Goal: Task Accomplishment & Management: Use online tool/utility

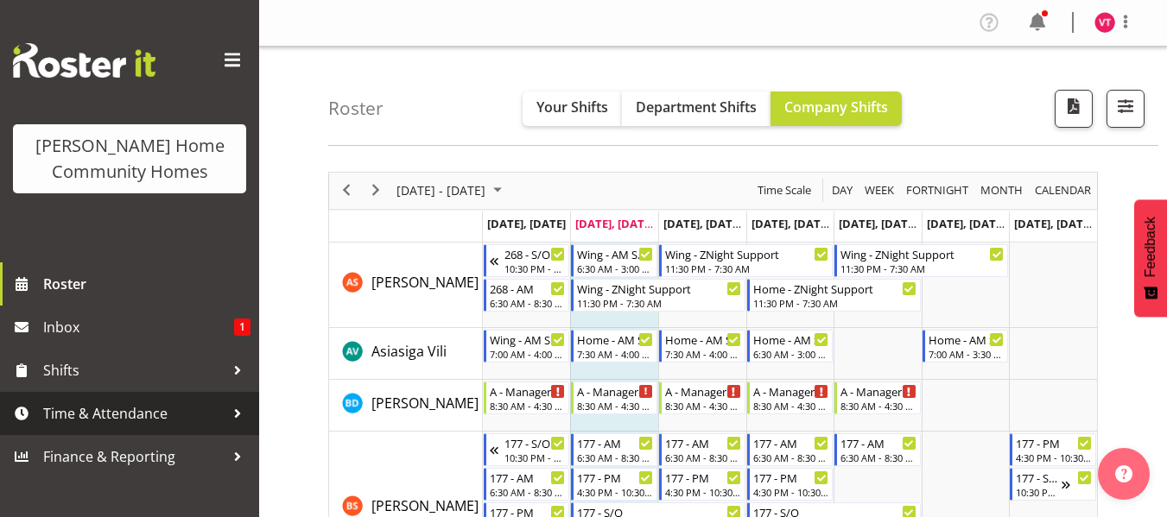
click at [187, 413] on span "Time & Attendance" at bounding box center [133, 414] width 181 height 26
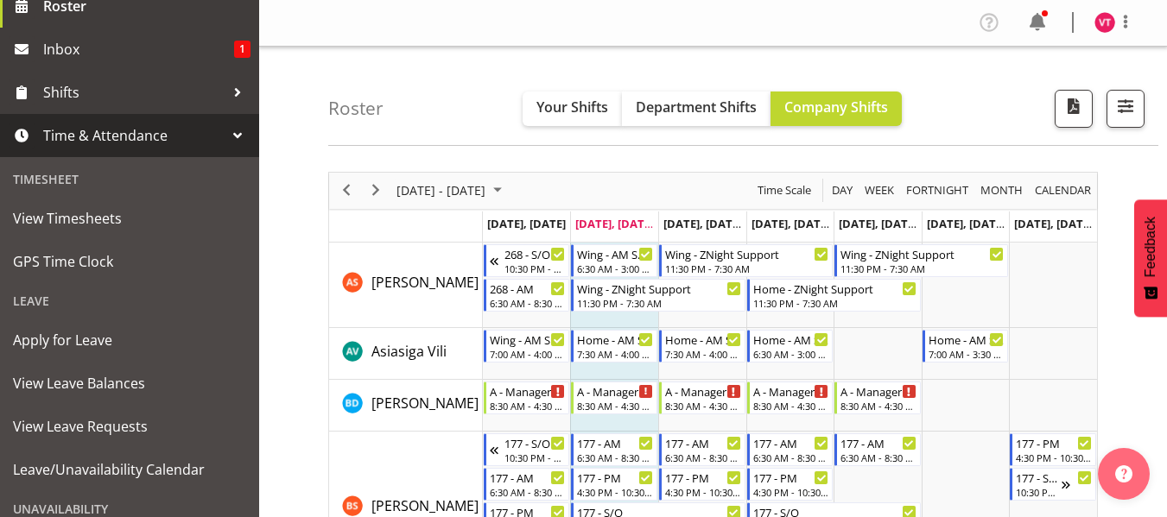
scroll to position [311, 0]
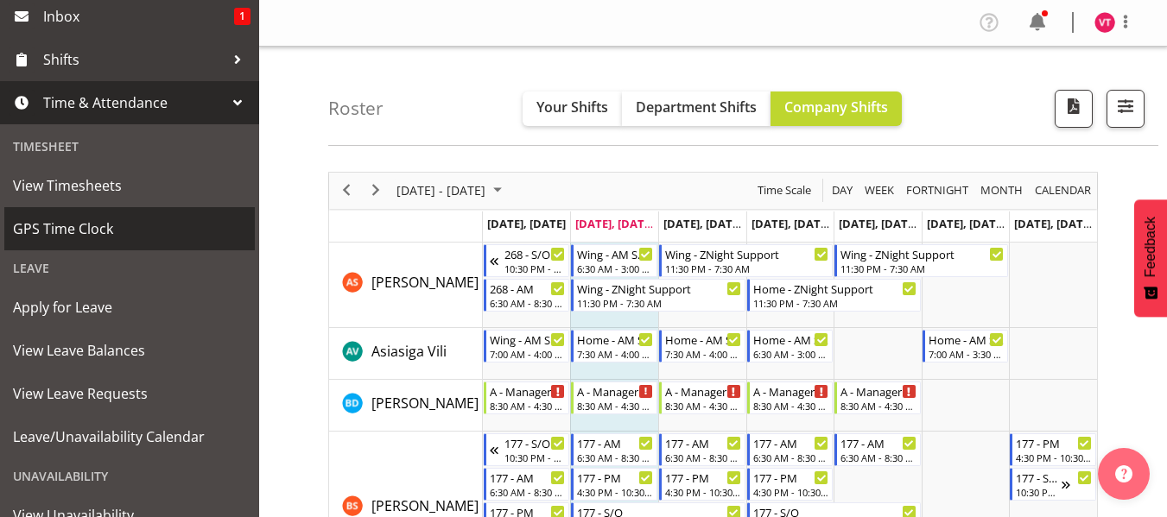
click at [168, 226] on span "GPS Time Clock" at bounding box center [129, 229] width 233 height 26
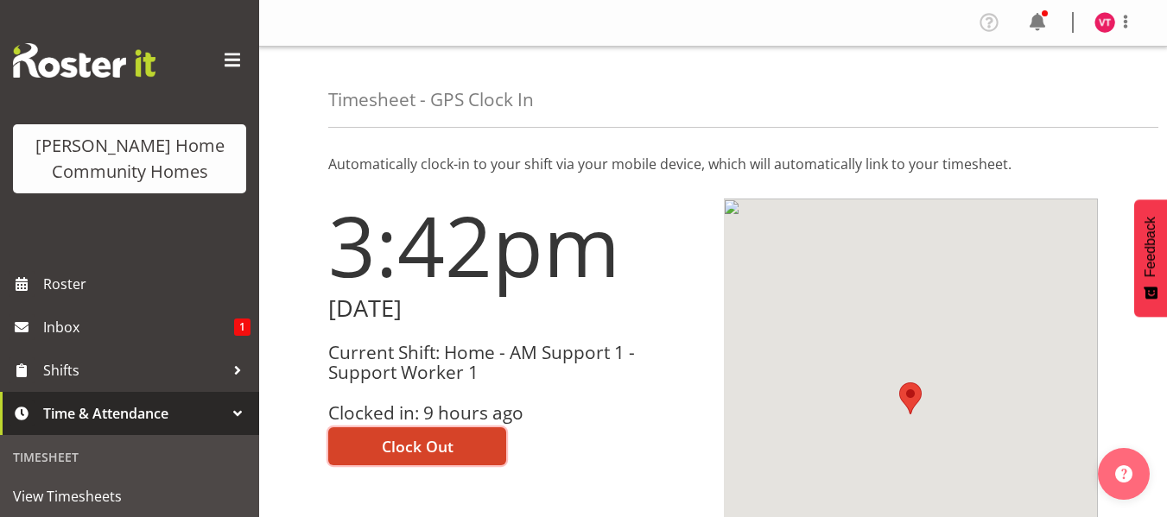
click at [422, 445] on span "Clock Out" at bounding box center [418, 446] width 72 height 22
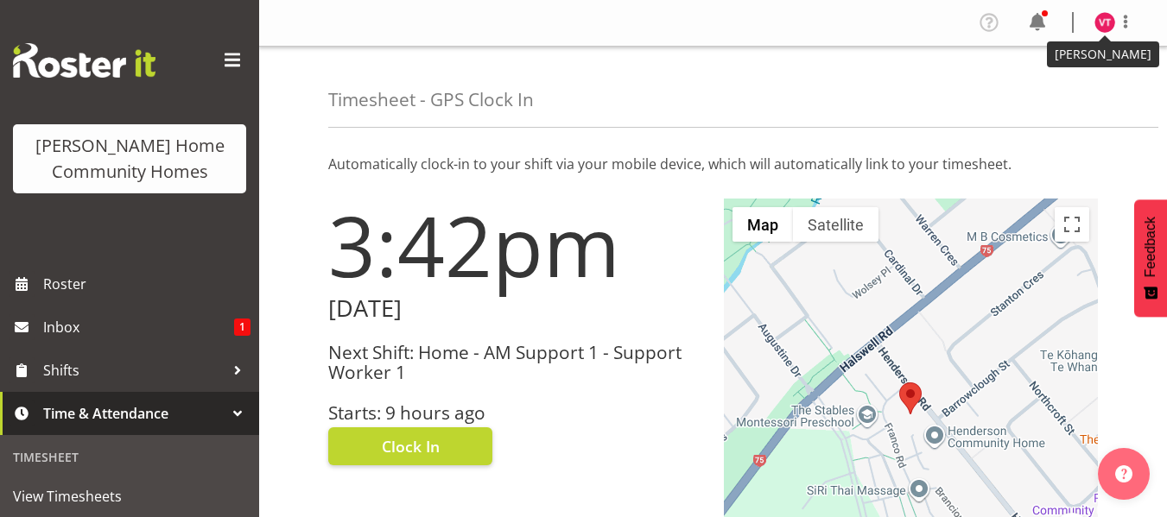
click at [1099, 22] on img at bounding box center [1104, 22] width 21 height 21
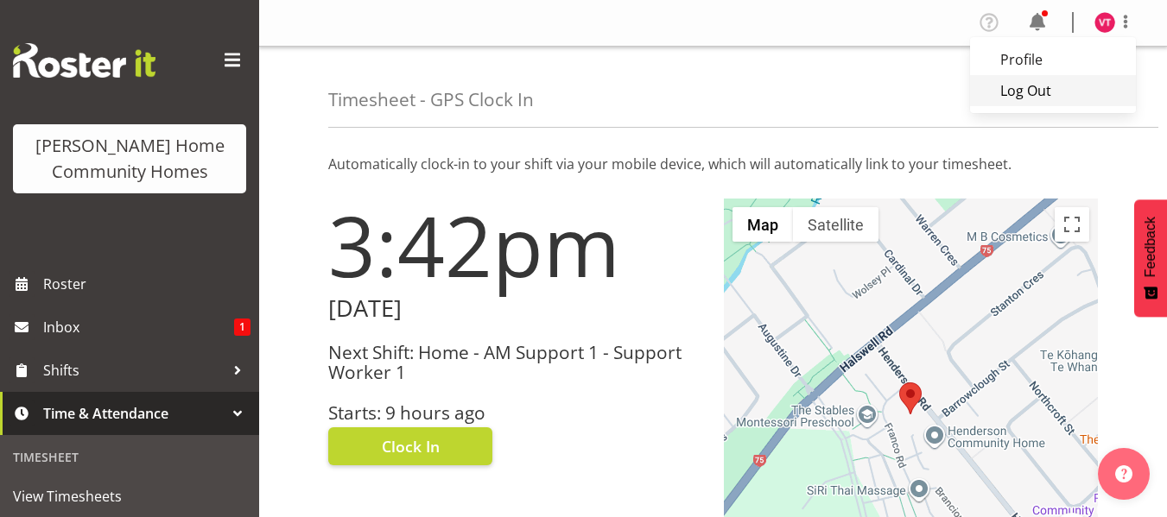
click at [1032, 87] on link "Log Out" at bounding box center [1053, 90] width 166 height 31
